Goal: Entertainment & Leisure: Consume media (video, audio)

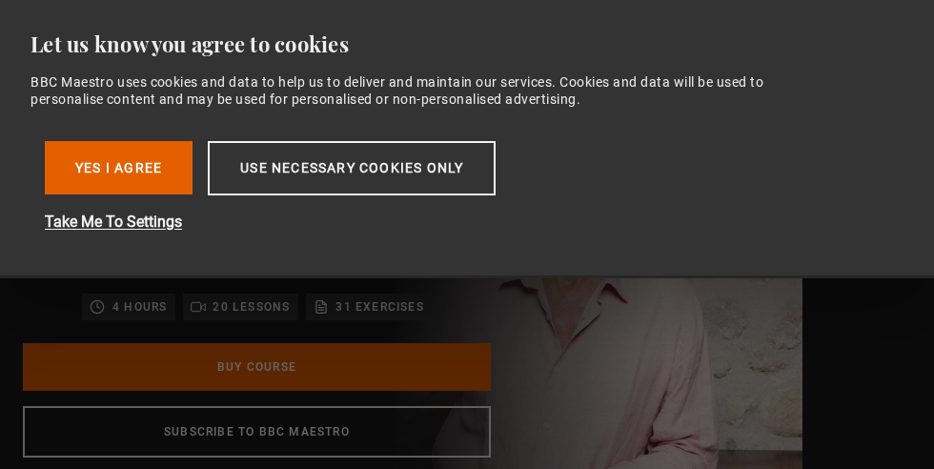
click at [123, 174] on button "Yes I Agree" at bounding box center [119, 167] width 148 height 53
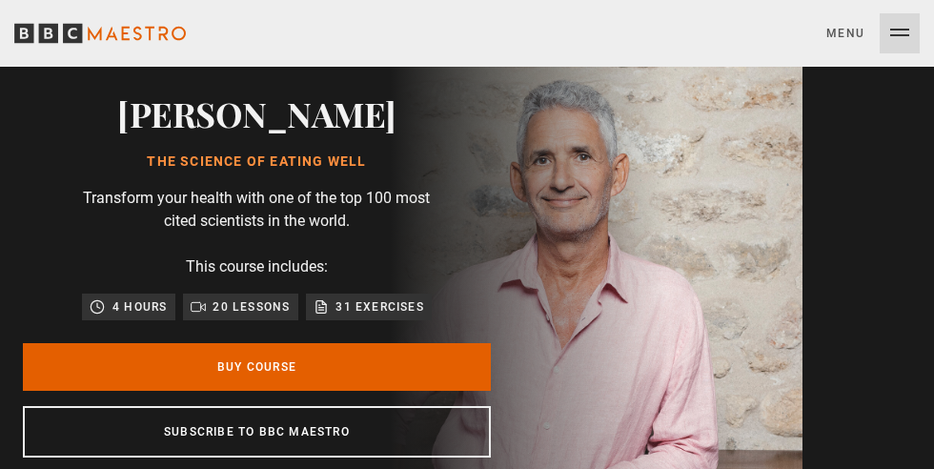
click at [916, 24] on button "Menu Close" at bounding box center [873, 33] width 93 height 40
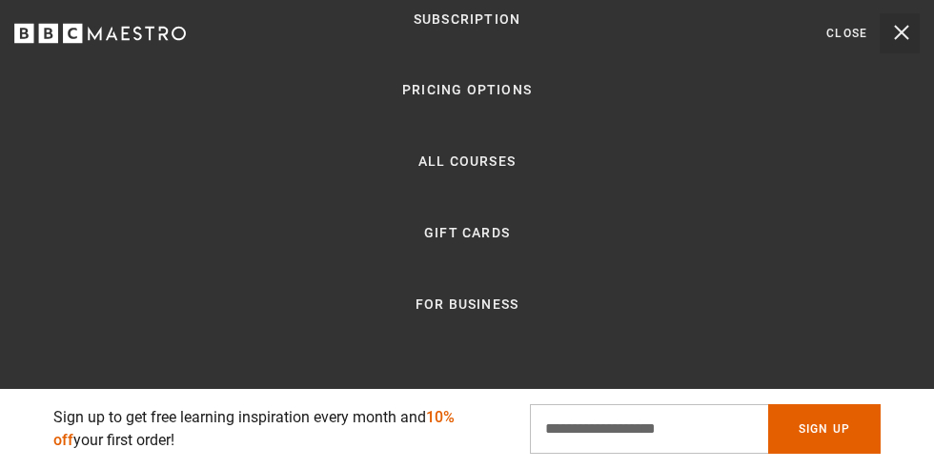
scroll to position [255, 0]
click at [467, 461] on link "Log In" at bounding box center [466, 441] width 89 height 40
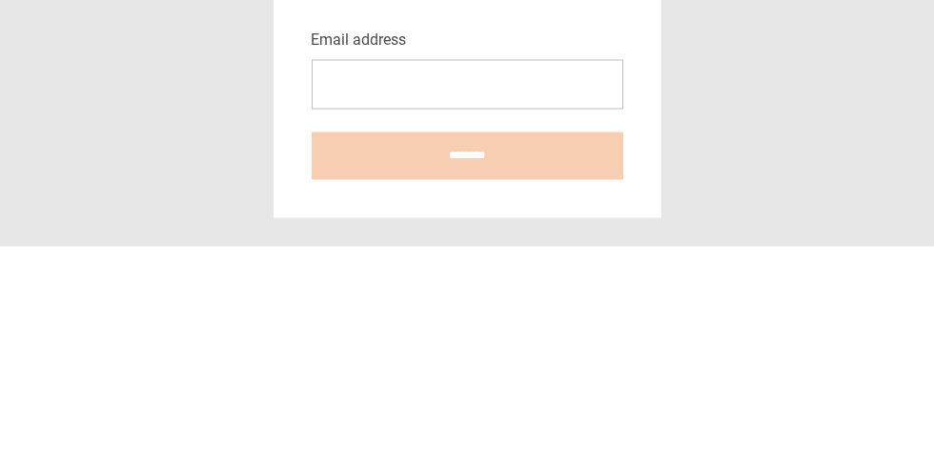
click at [462, 332] on input "Email address" at bounding box center [468, 307] width 312 height 50
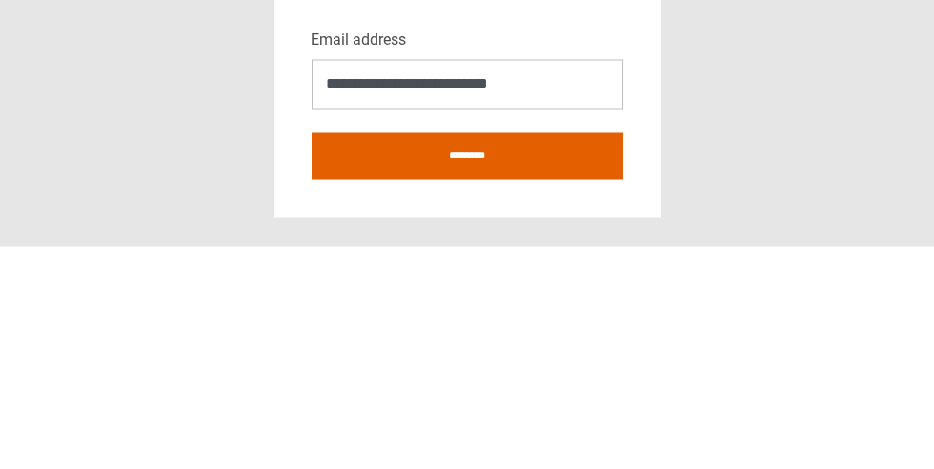
type input "**********"
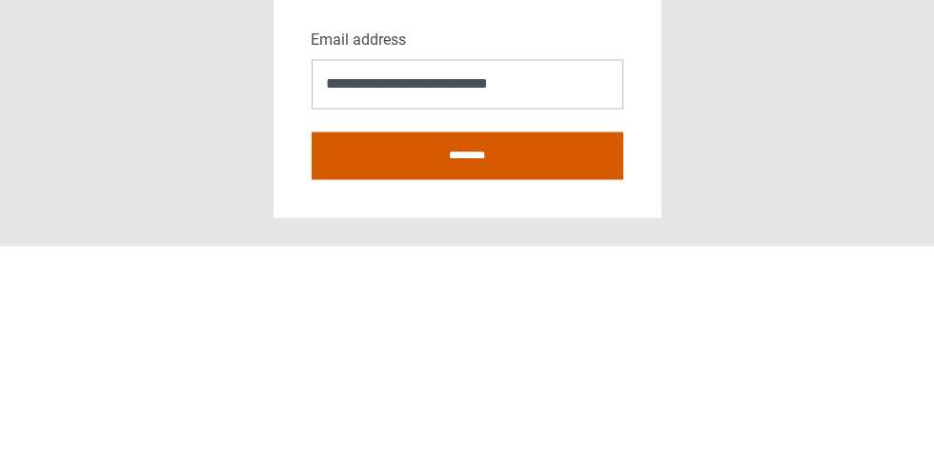
click at [453, 402] on input "********" at bounding box center [468, 379] width 312 height 48
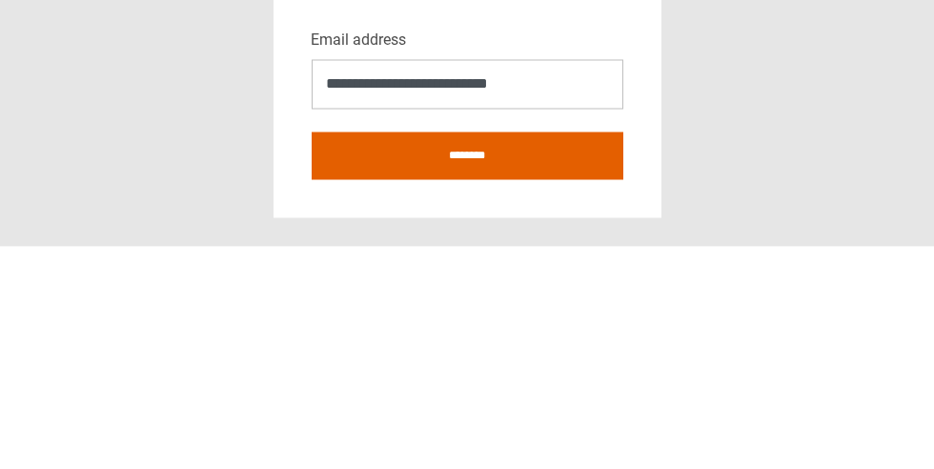
type input "**********"
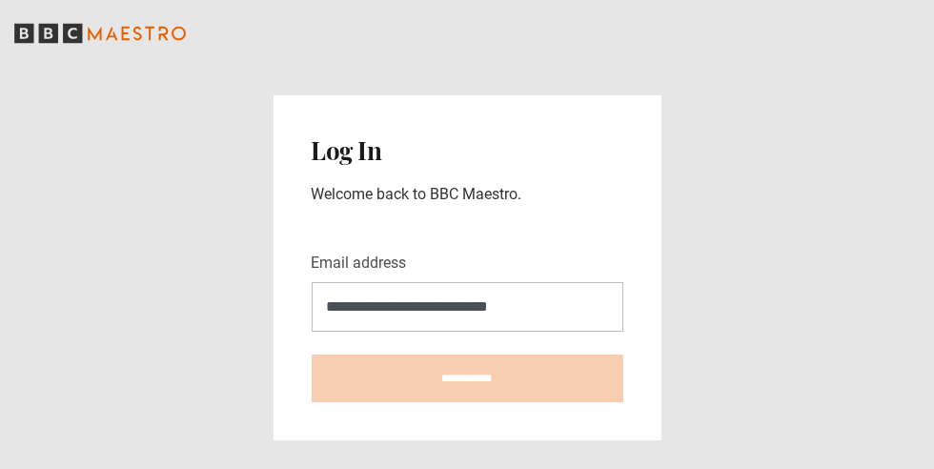
scroll to position [13, 0]
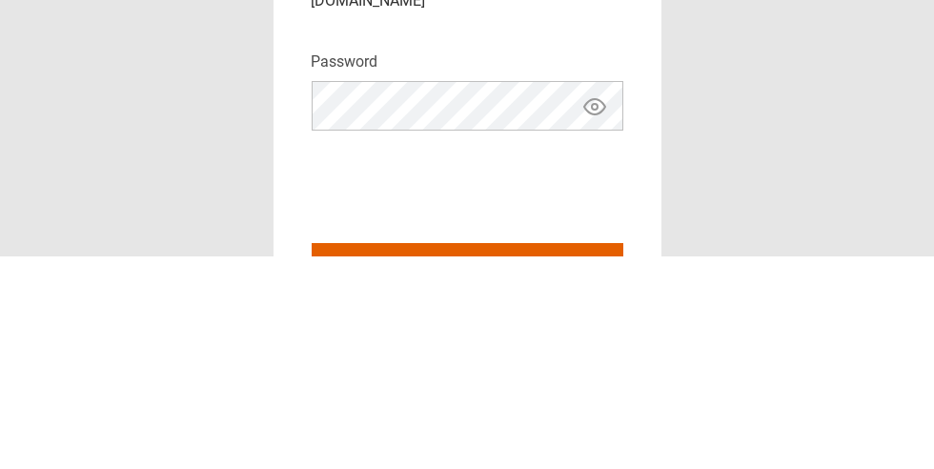
click at [596, 308] on icon "Show password" at bounding box center [595, 319] width 23 height 23
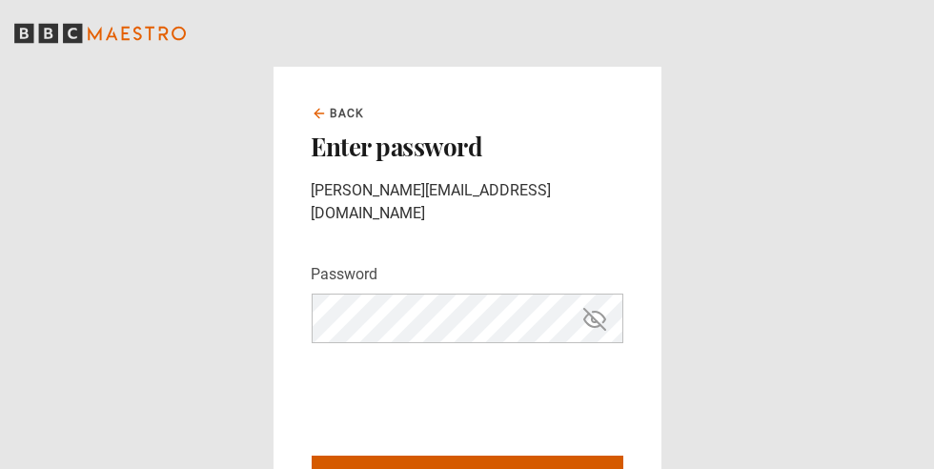
type input "**********"
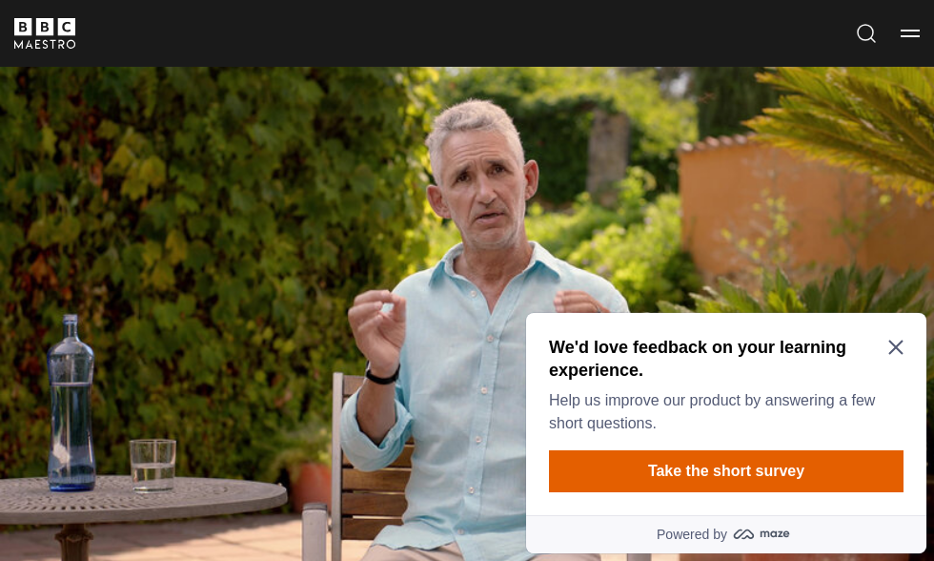
click at [892, 347] on icon "Close Maze Prompt" at bounding box center [896, 346] width 15 height 15
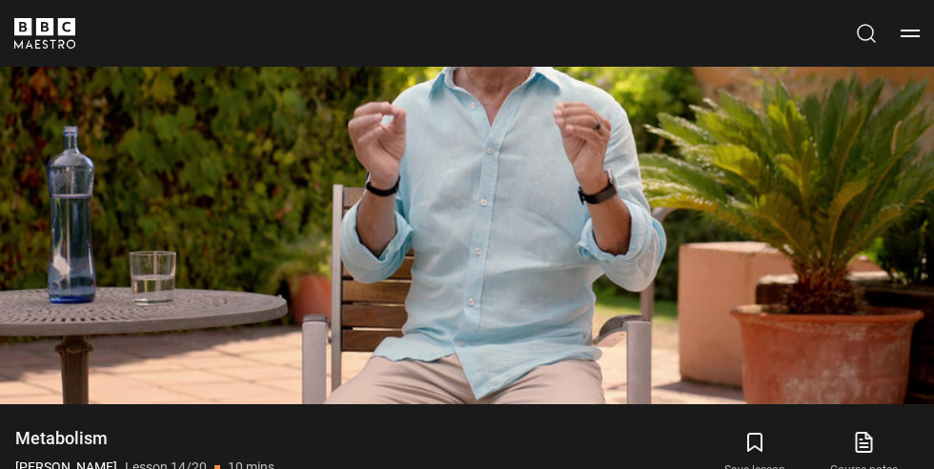
scroll to position [774, 0]
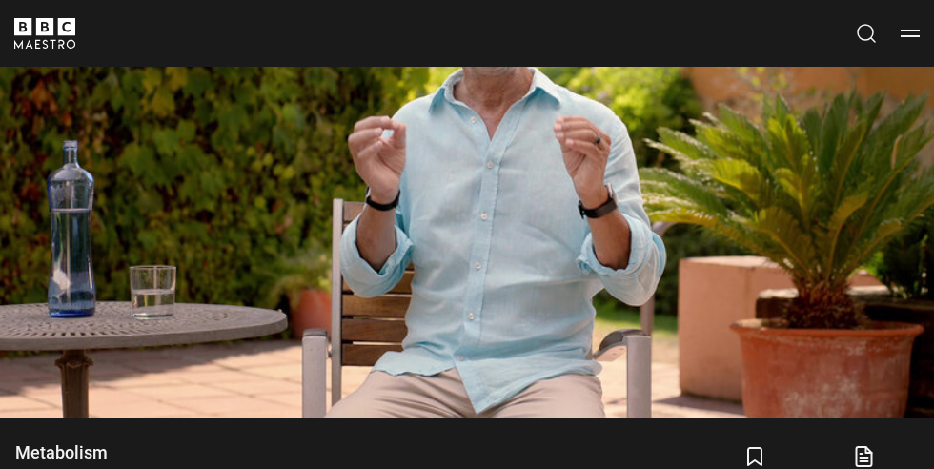
click at [415, 359] on video-js "Video Player is loading. Play Lesson Metabolism 10s Skip Back 10 seconds Pause …" at bounding box center [467, 155] width 934 height 525
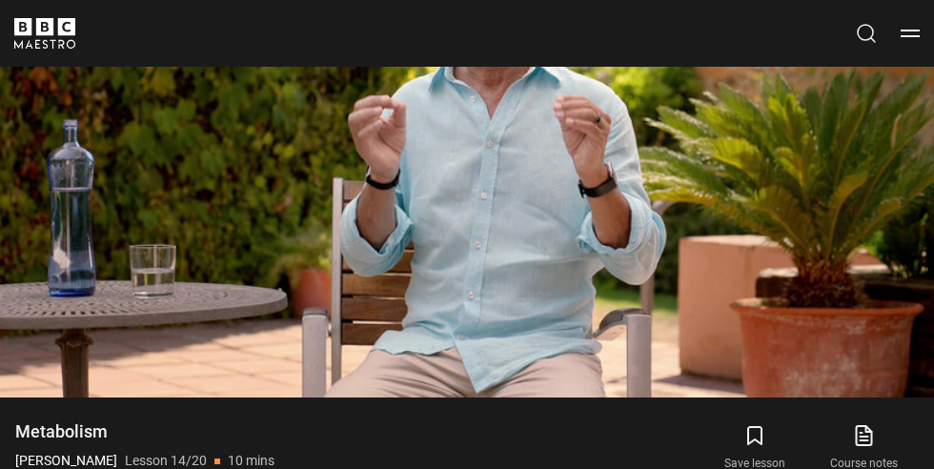
click at [261, 290] on video-js "Video Player is loading. Play Lesson Metabolism 10s Skip Back 10 seconds Pause …" at bounding box center [467, 134] width 934 height 525
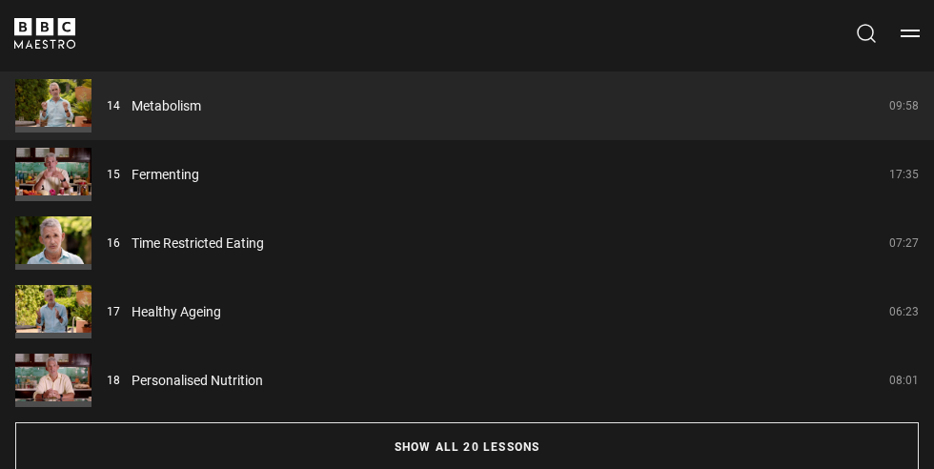
scroll to position [1325, 0]
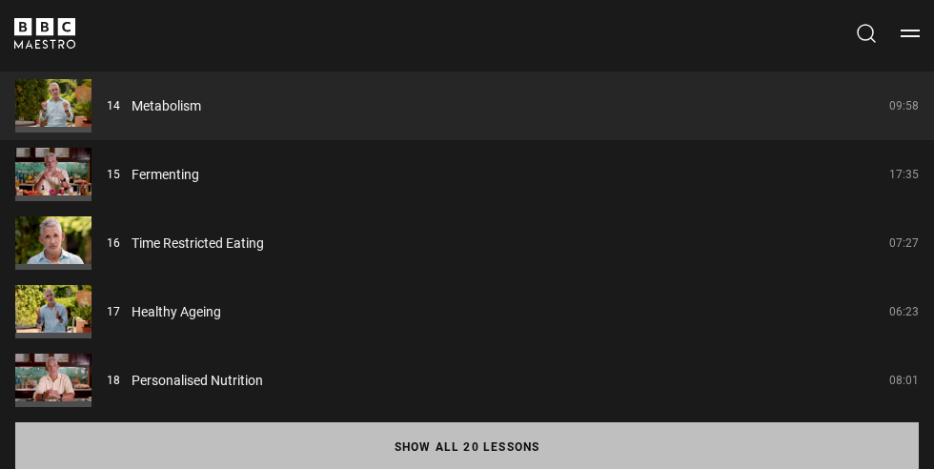
click at [213, 472] on button "Show all 20 lessons" at bounding box center [467, 447] width 904 height 50
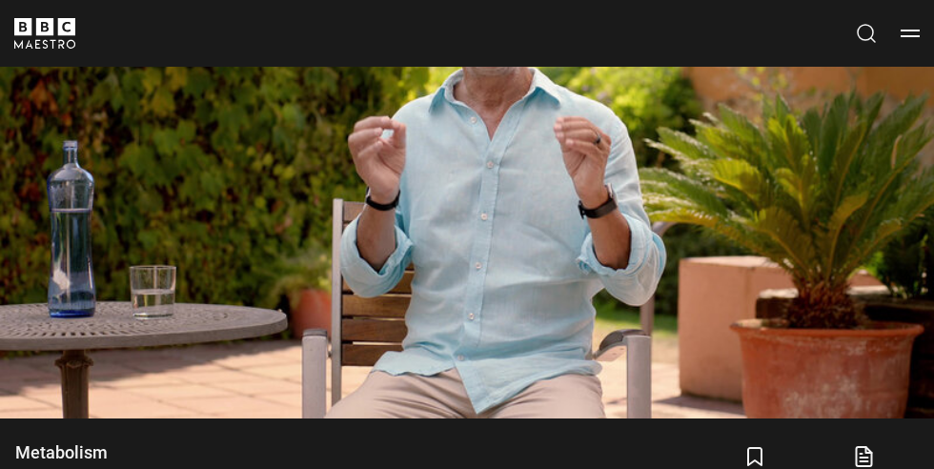
scroll to position [776, 0]
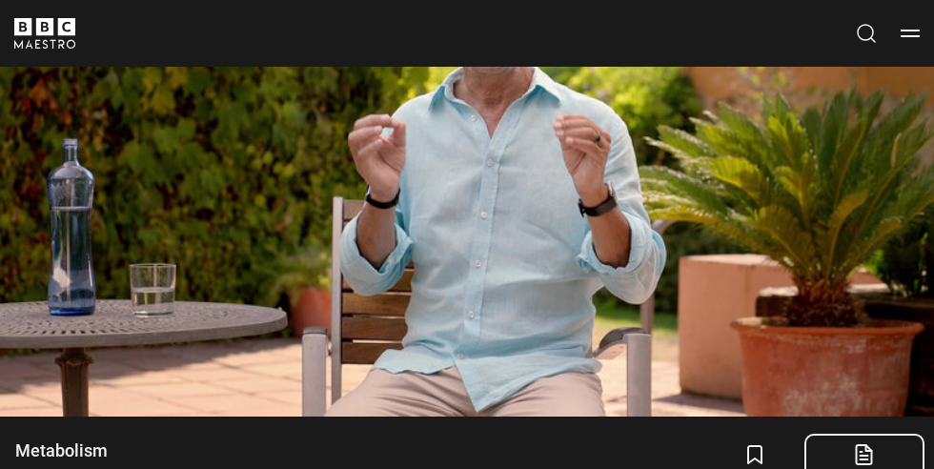
click at [868, 495] on link "Course notes opens in new tab" at bounding box center [864, 467] width 109 height 55
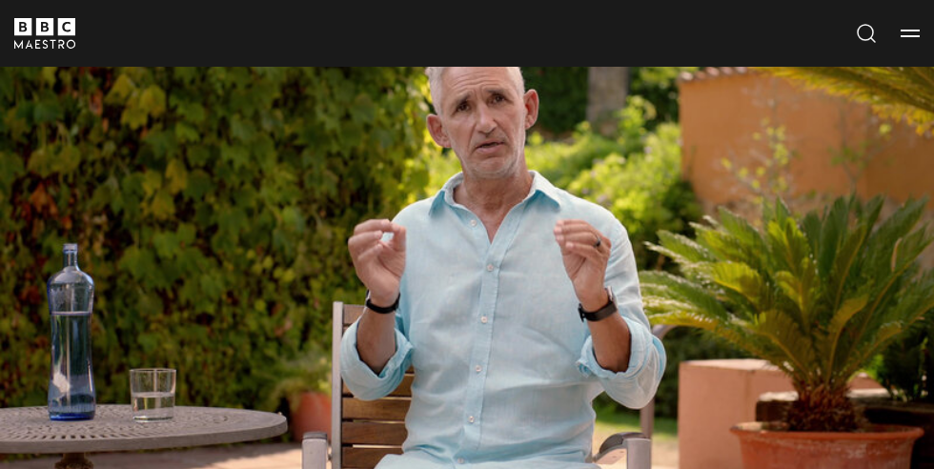
scroll to position [668, 0]
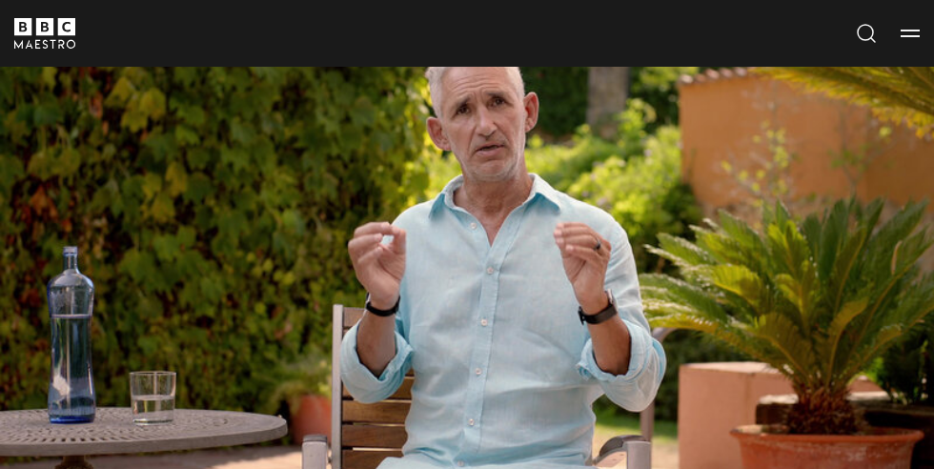
click at [256, 466] on video-js "Video Player is loading. Play Lesson Metabolism 10s Skip Back 10 seconds Pause …" at bounding box center [467, 261] width 934 height 525
click at [779, 263] on video-js "Video Player is loading. Play Lesson Metabolism 10s Skip Back 10 seconds Pause …" at bounding box center [467, 261] width 934 height 525
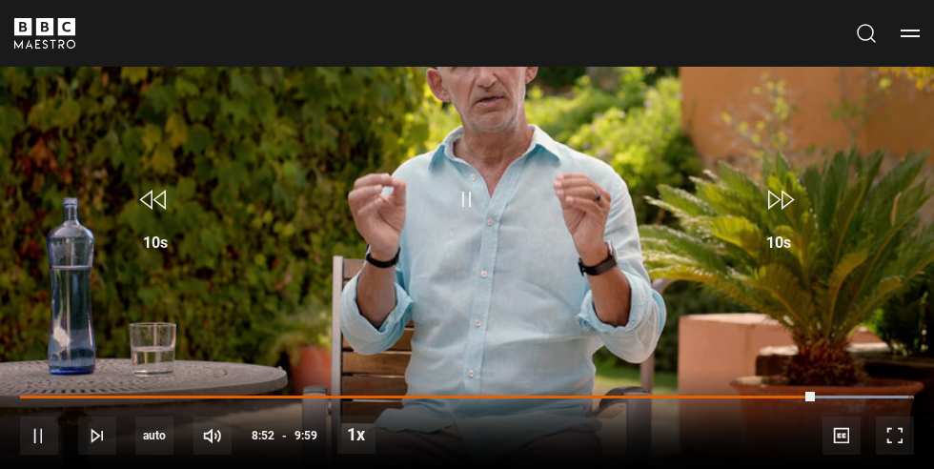
scroll to position [691, 0]
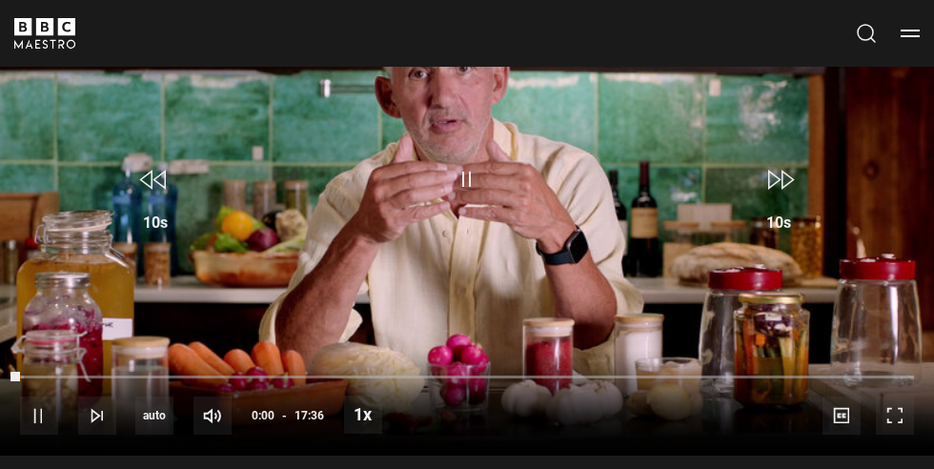
scroll to position [737, 0]
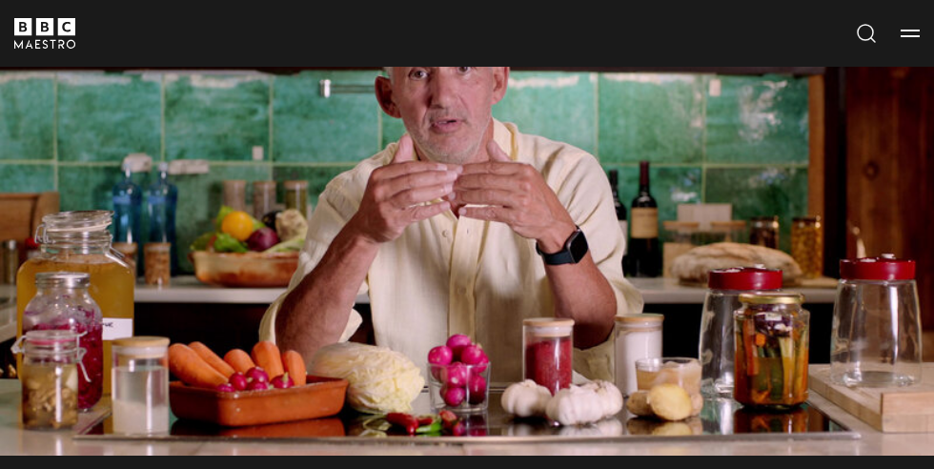
click at [23, 249] on video-js "Video Player is loading. Play Lesson Fermenting 10s Skip Back 10 seconds Pause …" at bounding box center [467, 192] width 934 height 525
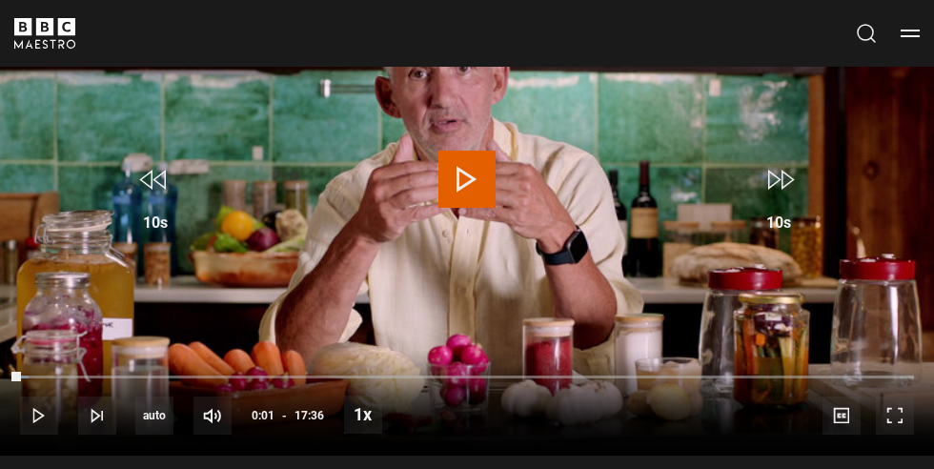
scroll to position [707, 0]
